Goal: Task Accomplishment & Management: Use online tool/utility

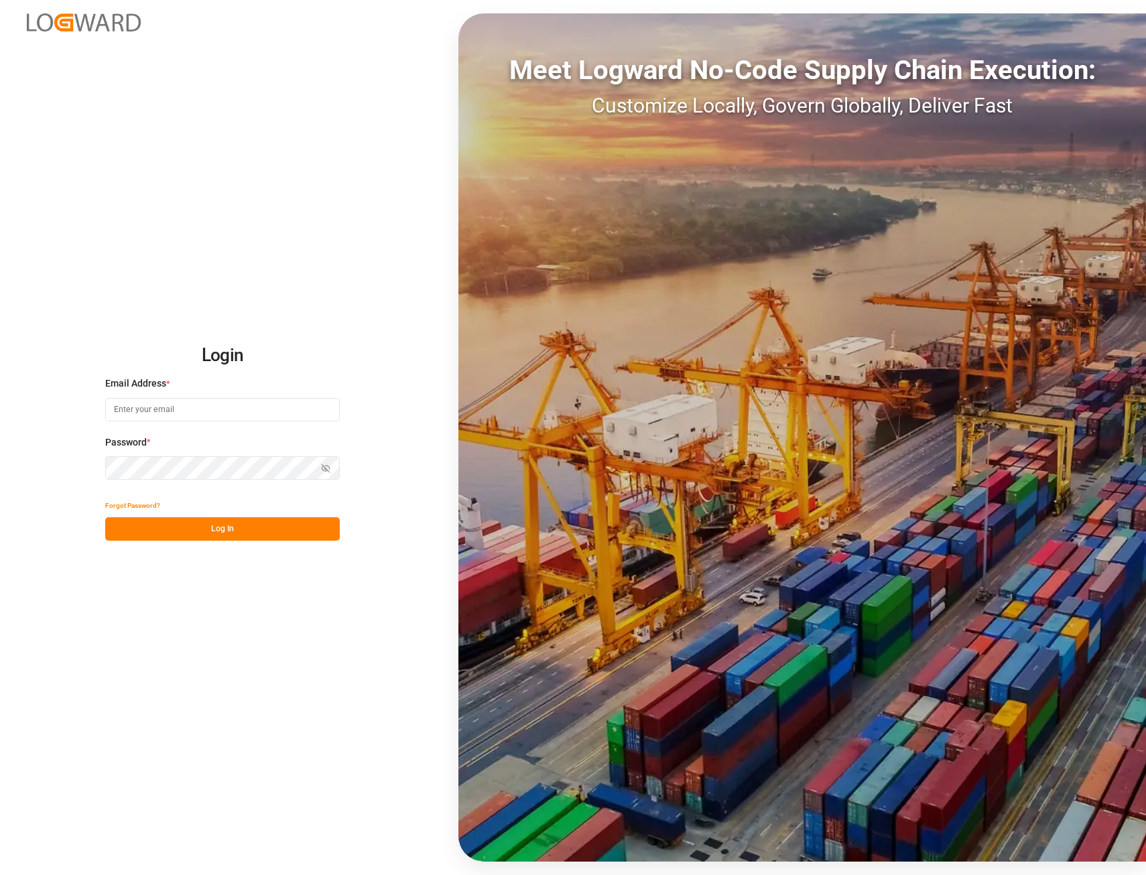
type input "[EMAIL_ADDRESS][PERSON_NAME][DOMAIN_NAME]"
click at [264, 531] on button "Log In" at bounding box center [222, 528] width 235 height 23
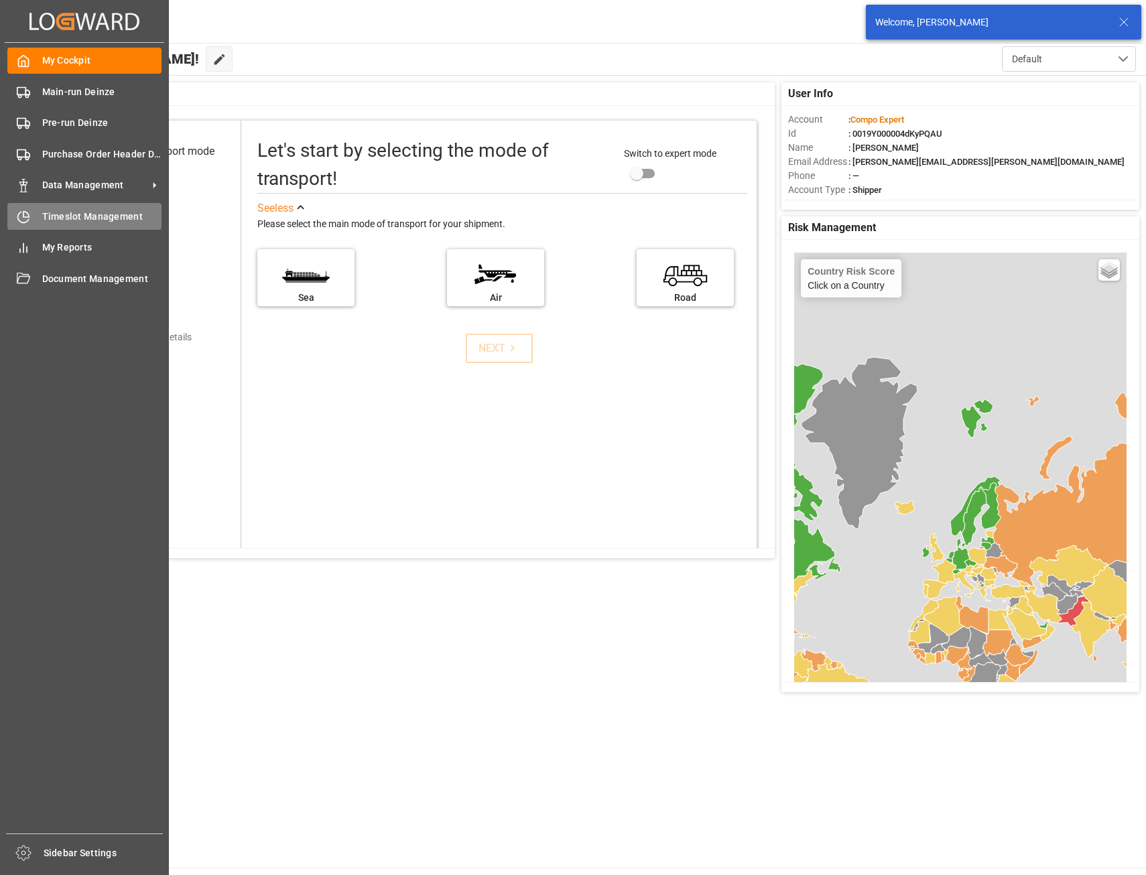
click at [58, 218] on span "Timeslot Management" at bounding box center [102, 217] width 120 height 14
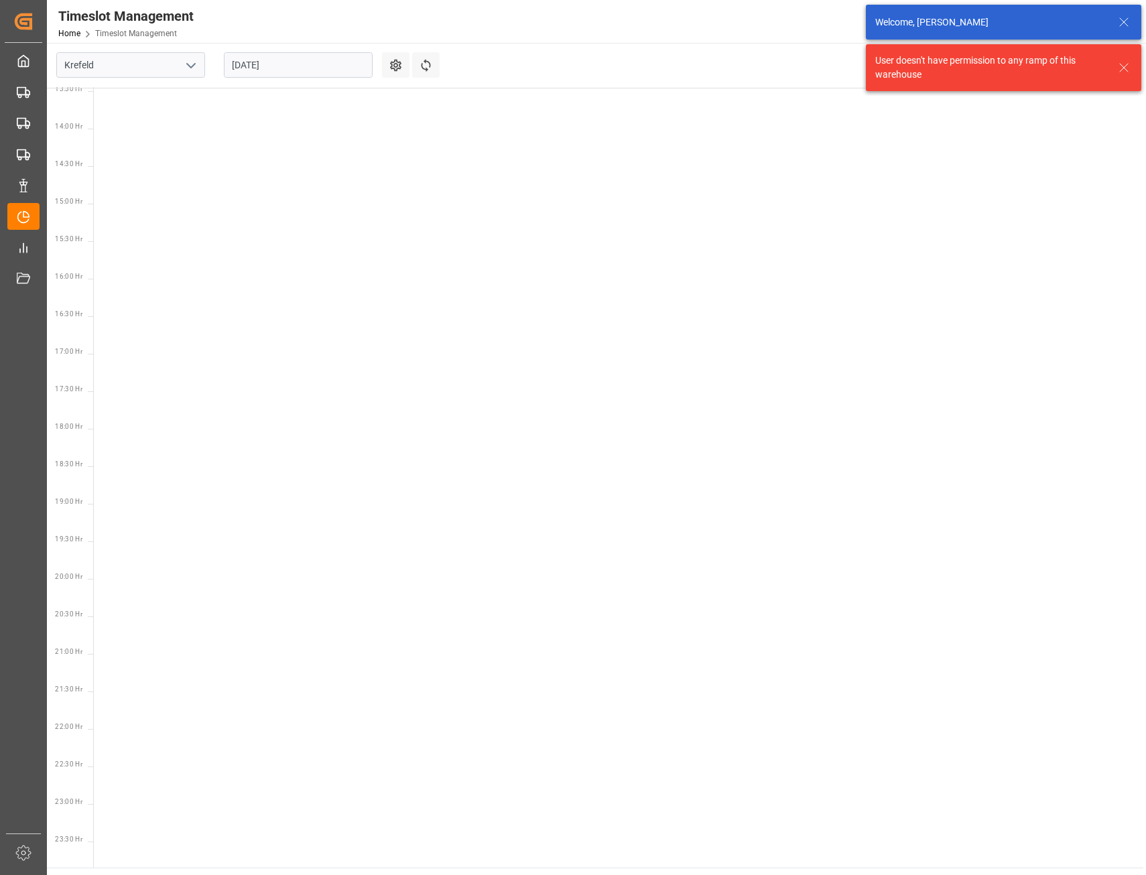
scroll to position [1022, 0]
click at [187, 64] on polyline "open menu" at bounding box center [191, 66] width 8 height 4
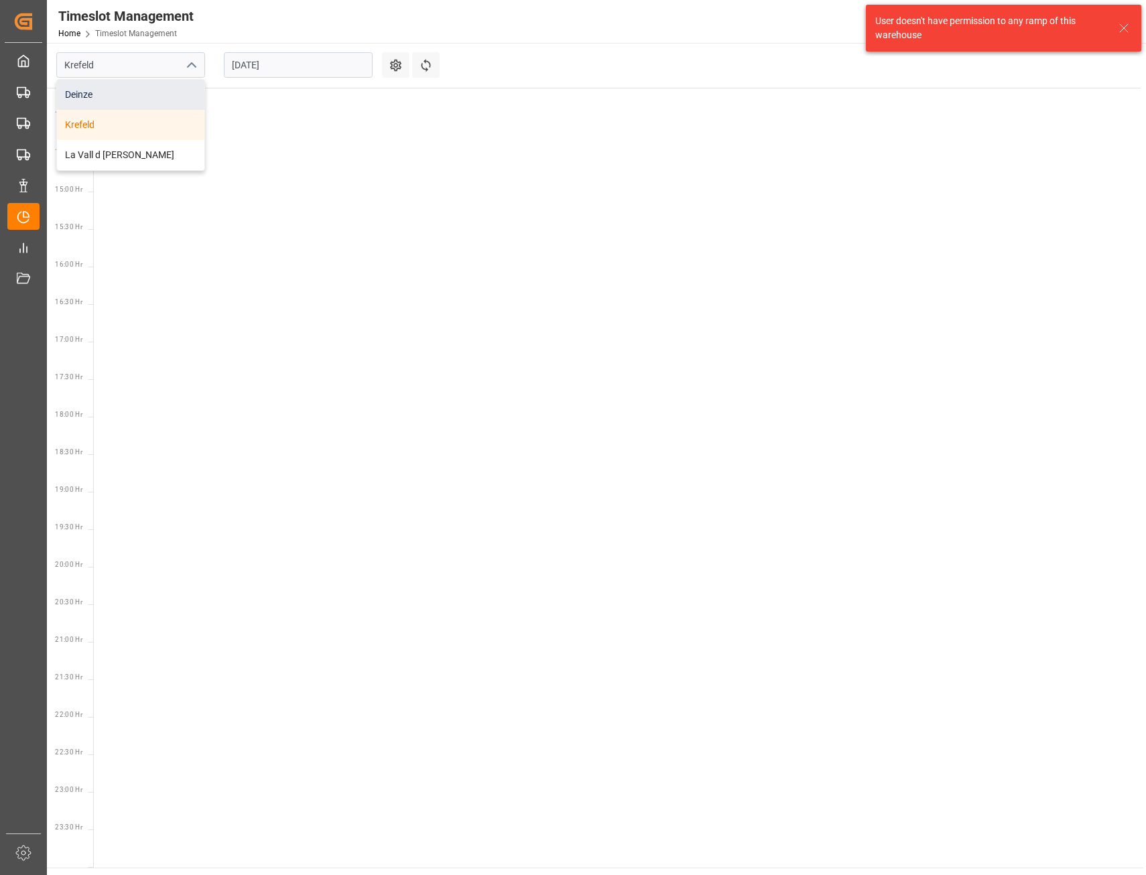
click at [94, 92] on div "Deinze" at bounding box center [130, 95] width 147 height 30
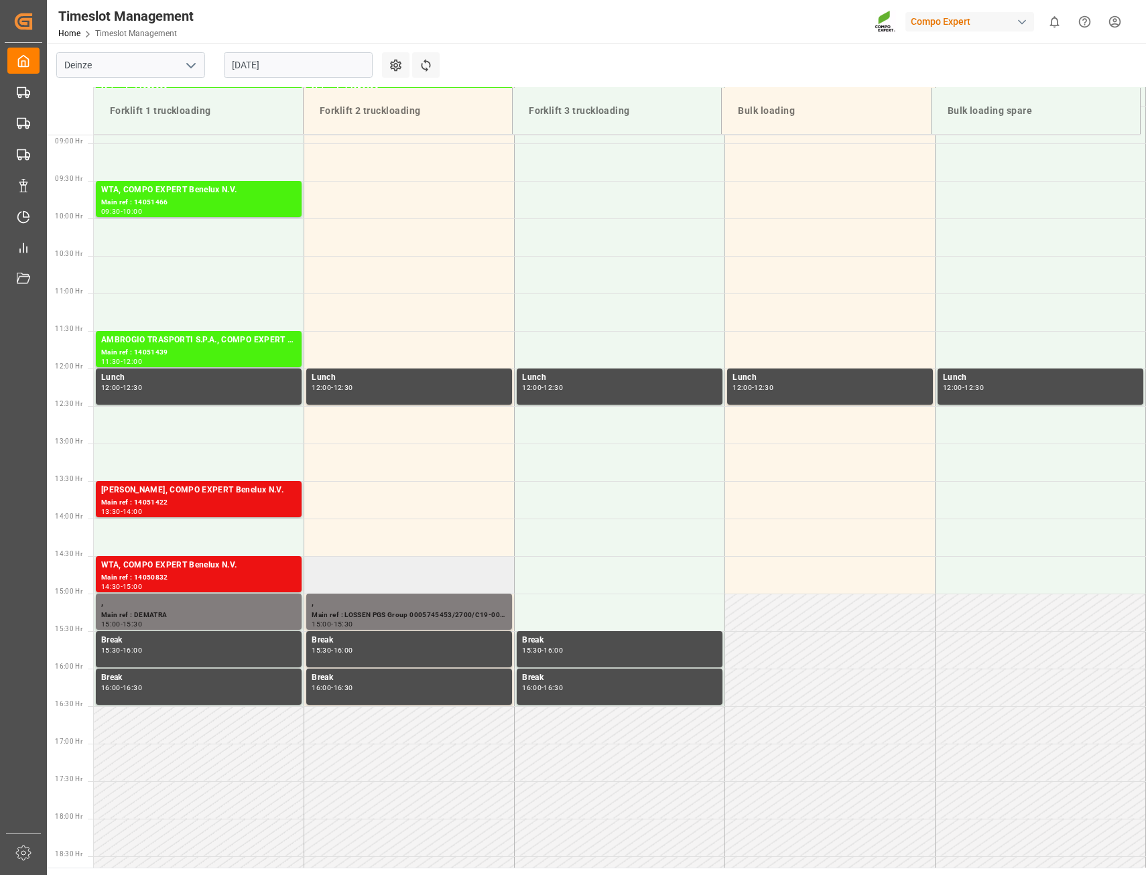
scroll to position [466, 0]
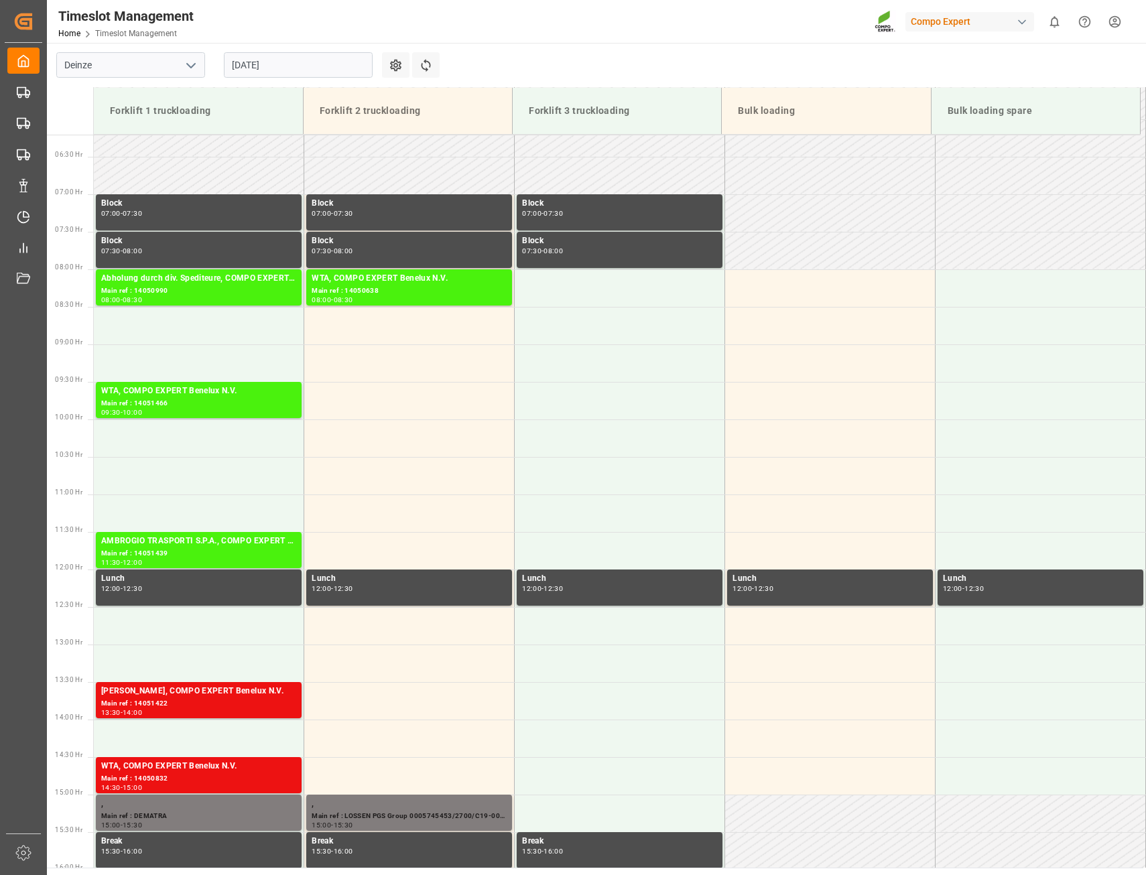
click at [315, 67] on input "[DATE]" at bounding box center [298, 64] width 149 height 25
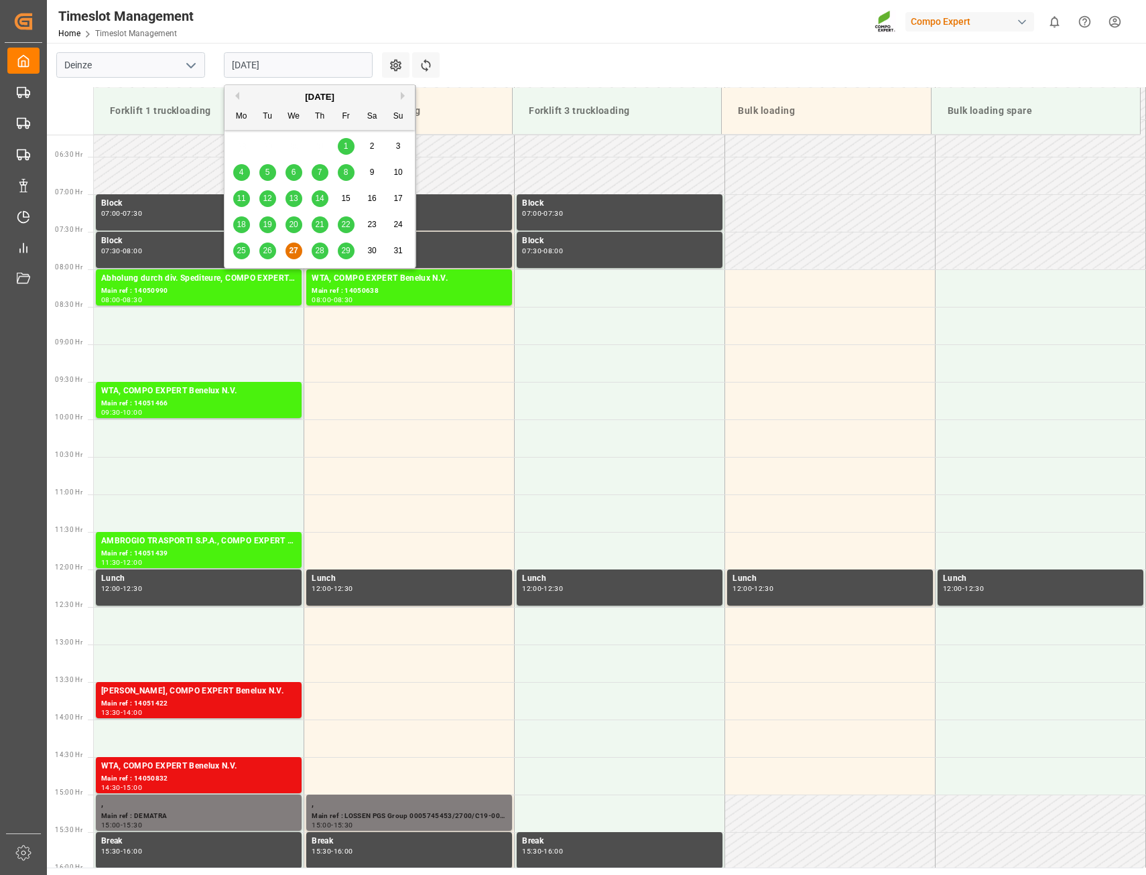
click at [320, 251] on span "28" at bounding box center [319, 250] width 9 height 9
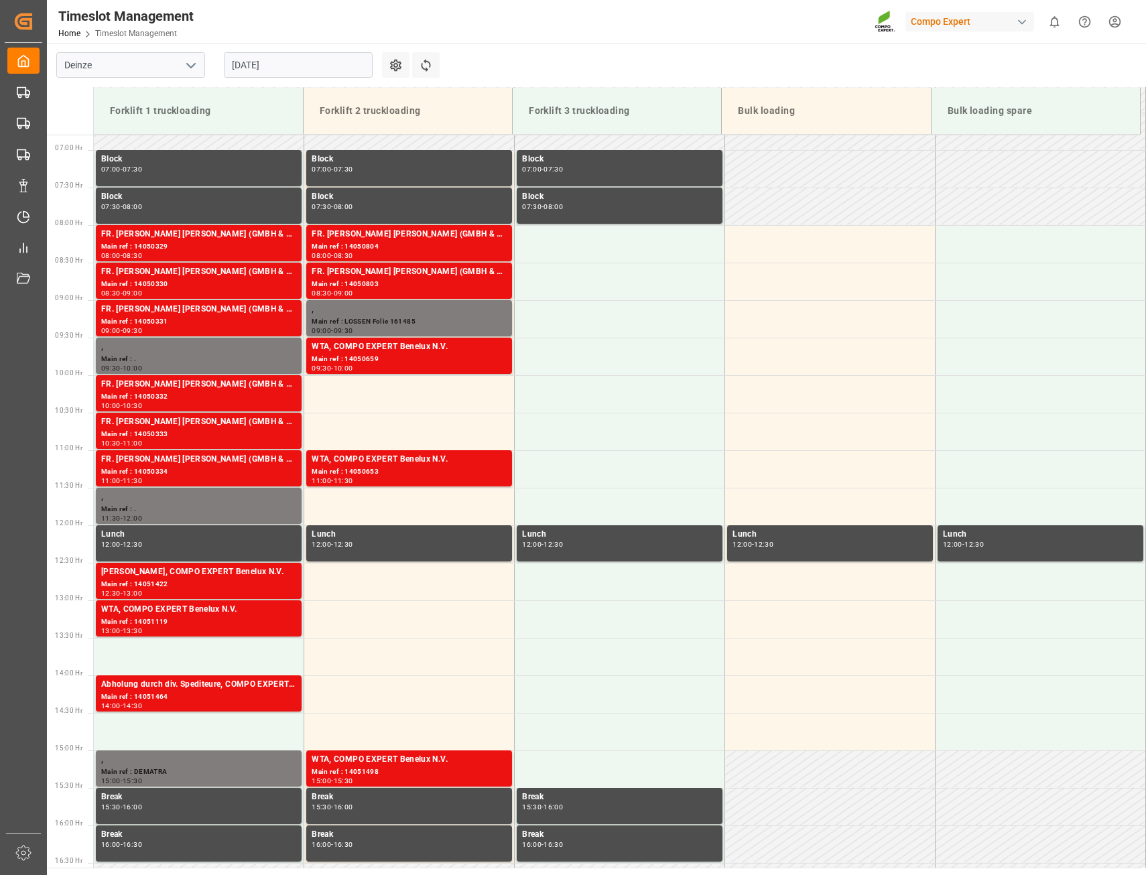
scroll to position [501, 0]
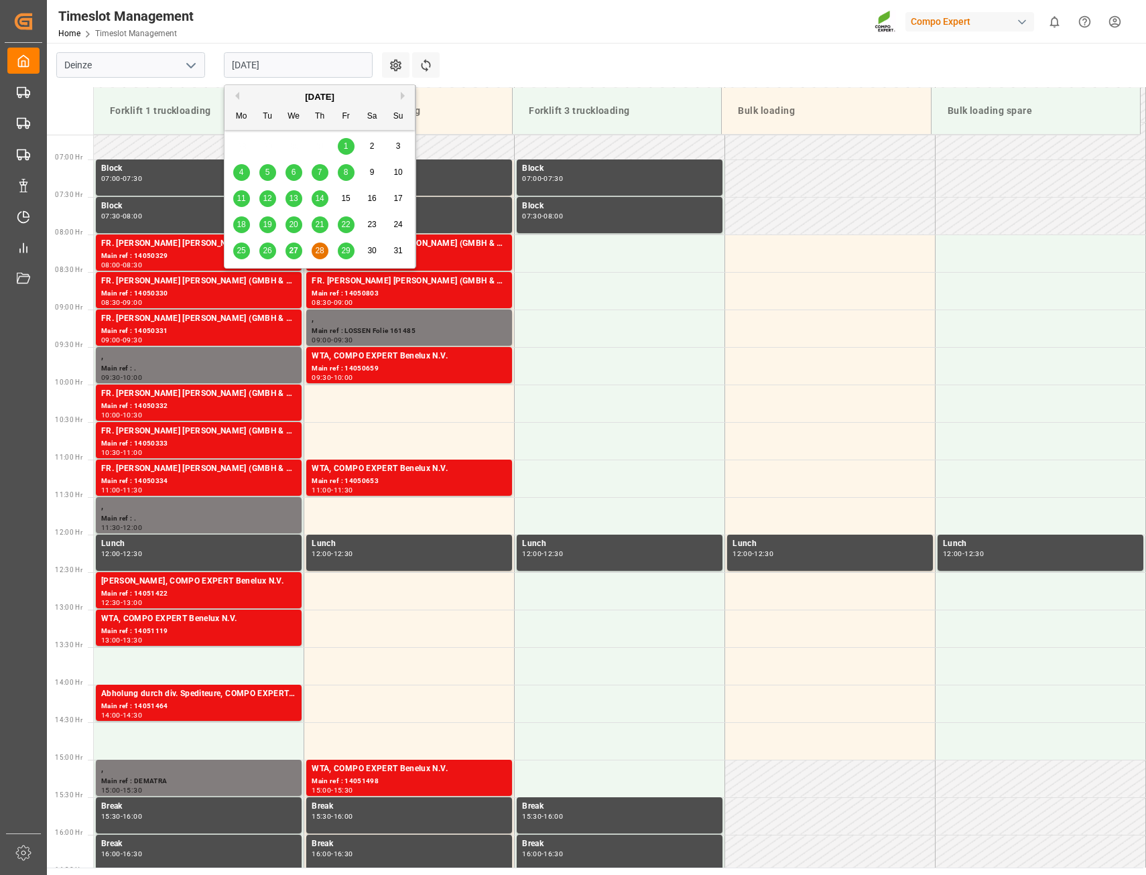
click at [316, 66] on input "[DATE]" at bounding box center [298, 64] width 149 height 25
click at [342, 252] on span "29" at bounding box center [345, 250] width 9 height 9
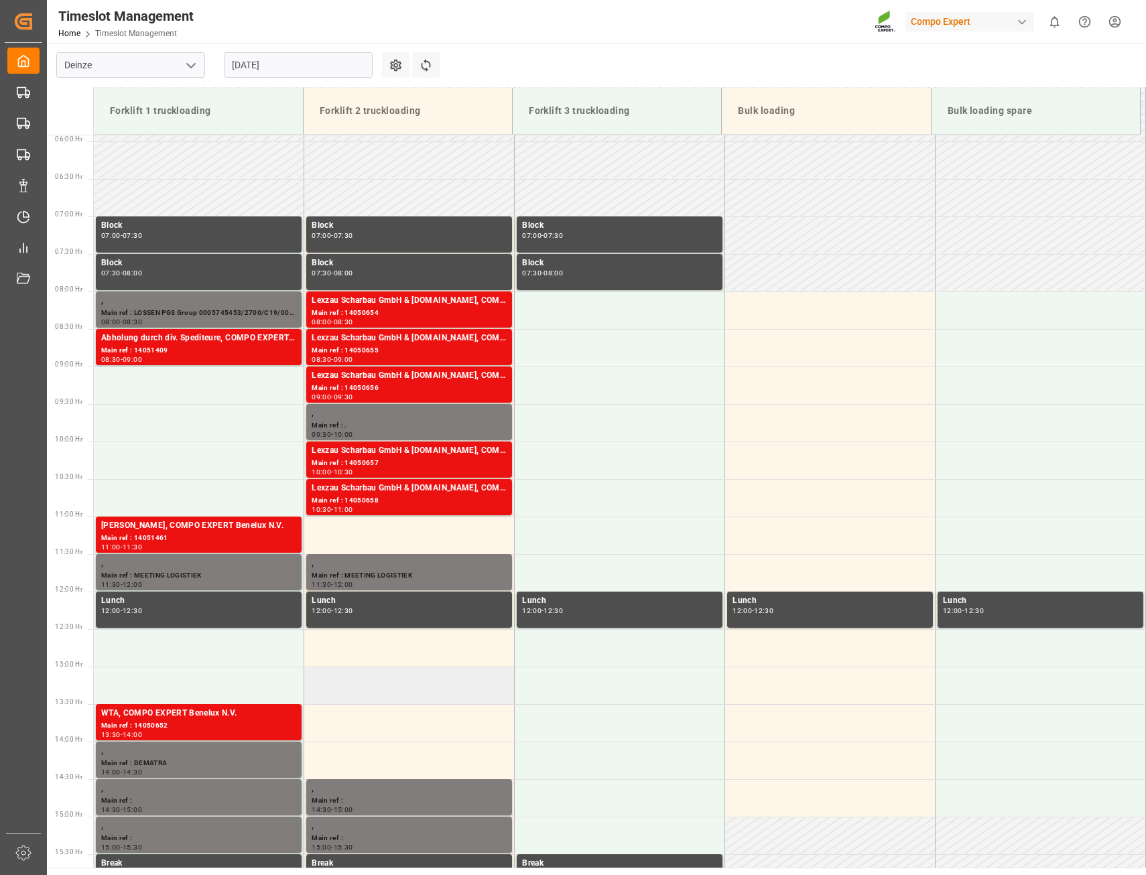
scroll to position [466, 0]
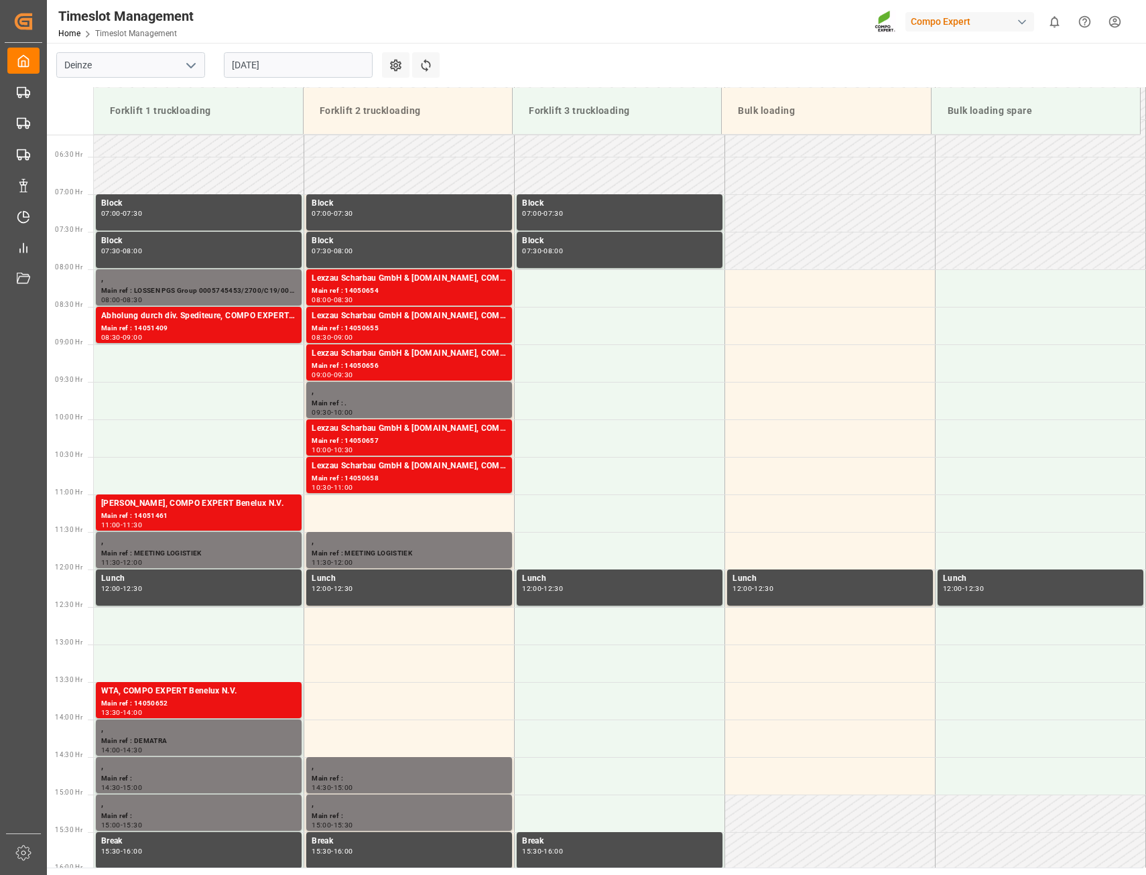
click at [249, 68] on input "[DATE]" at bounding box center [298, 64] width 149 height 25
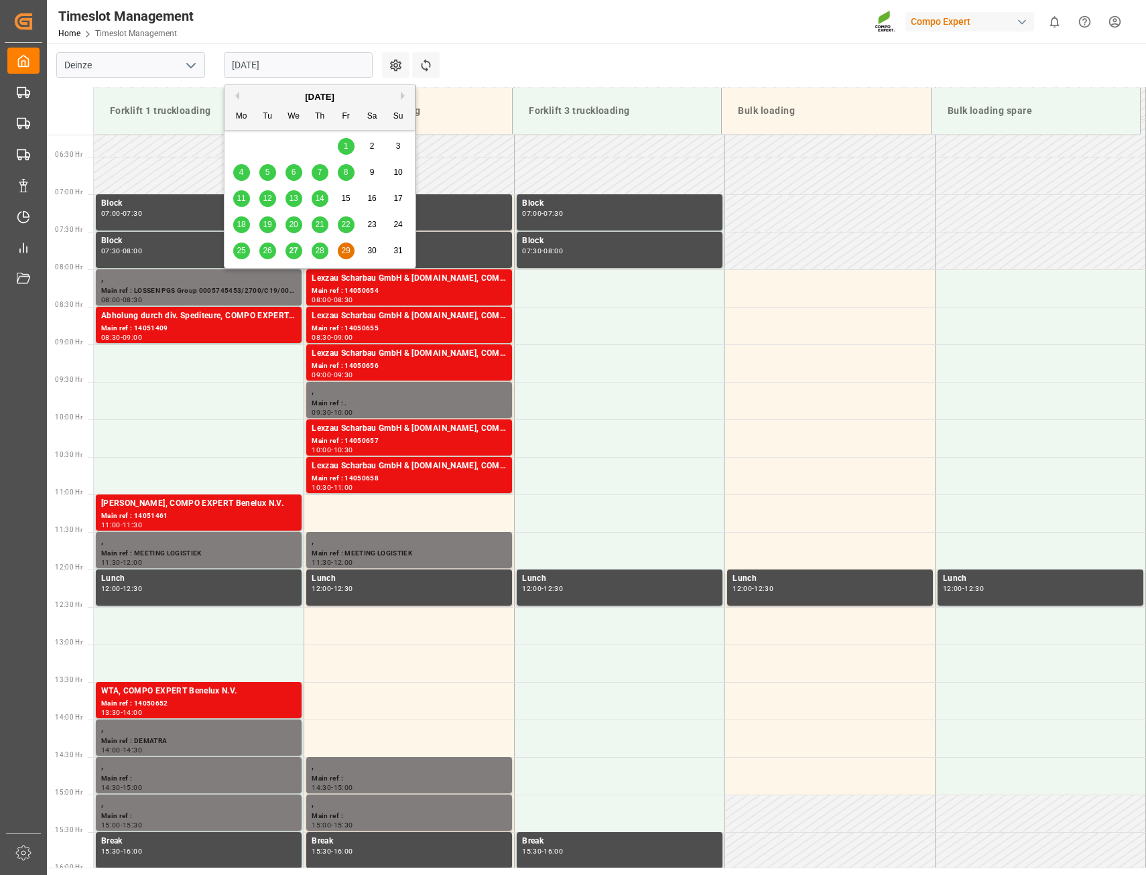
click at [296, 223] on span "20" at bounding box center [293, 224] width 9 height 9
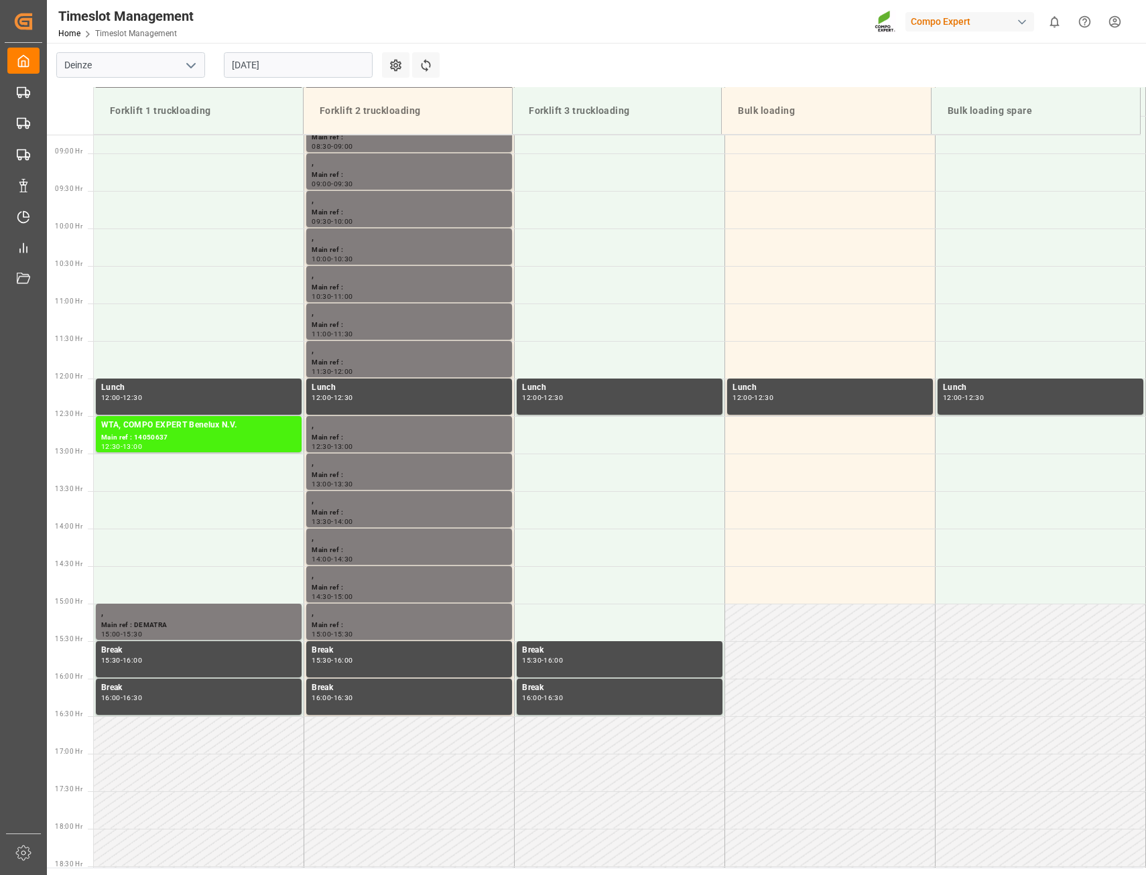
scroll to position [531, 0]
